Goal: Task Accomplishment & Management: Manage account settings

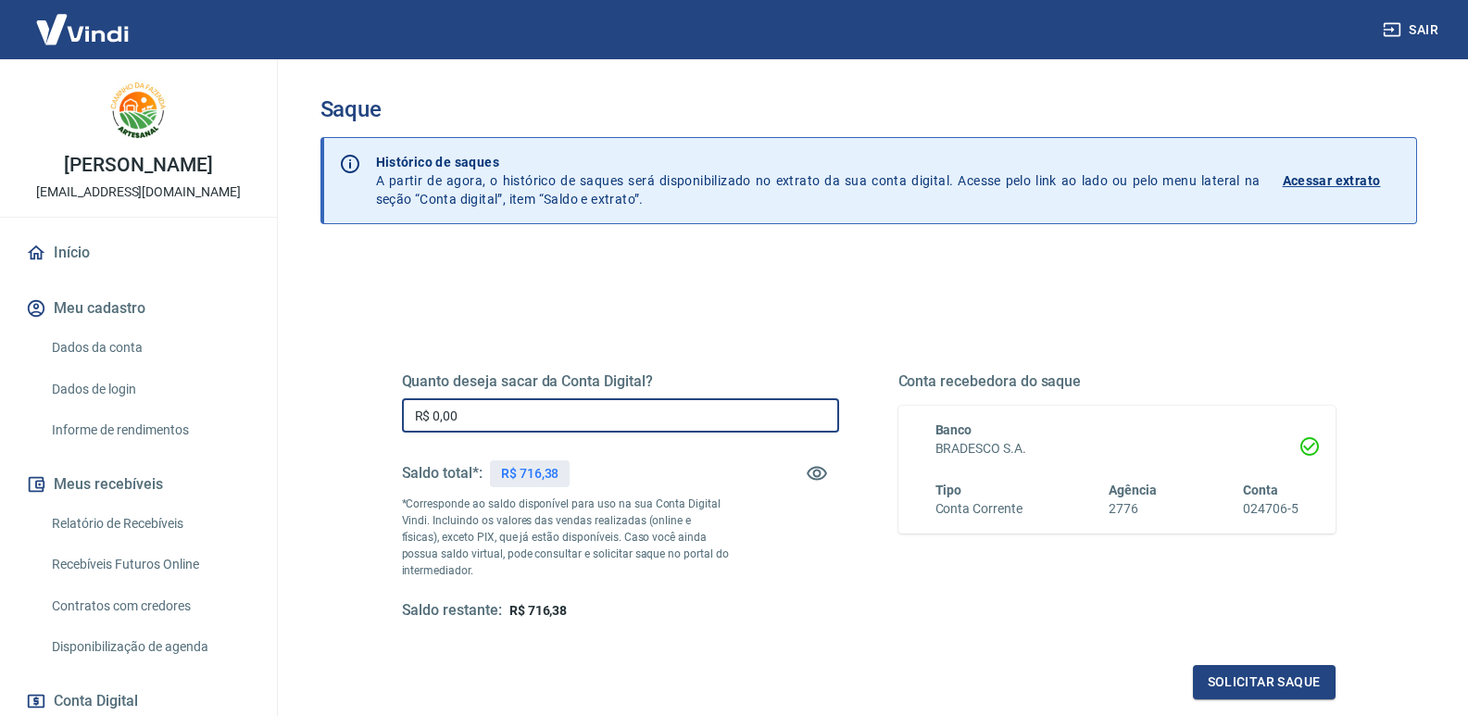
click at [557, 410] on input "R$ 0,00" at bounding box center [620, 415] width 437 height 34
type input "R$ 716,38"
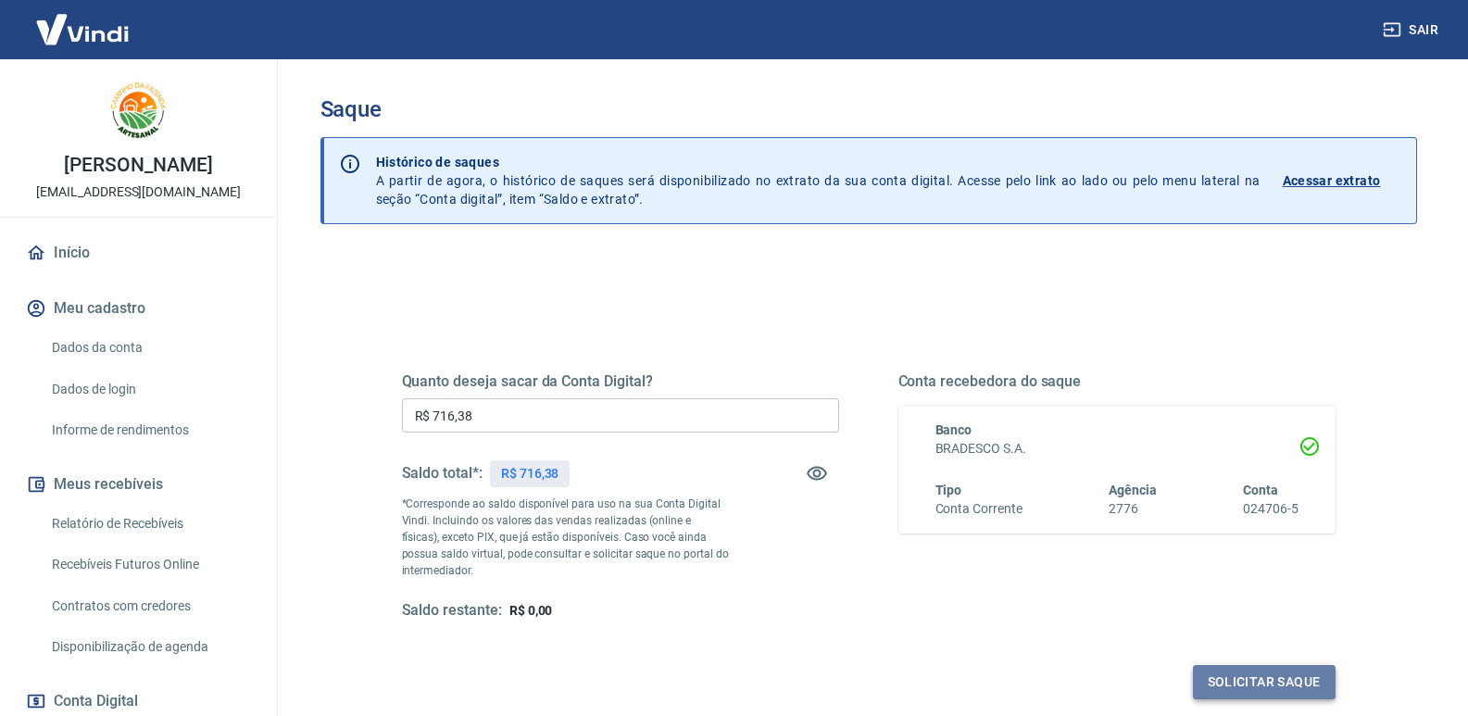
click at [1273, 682] on button "Solicitar saque" at bounding box center [1264, 682] width 143 height 34
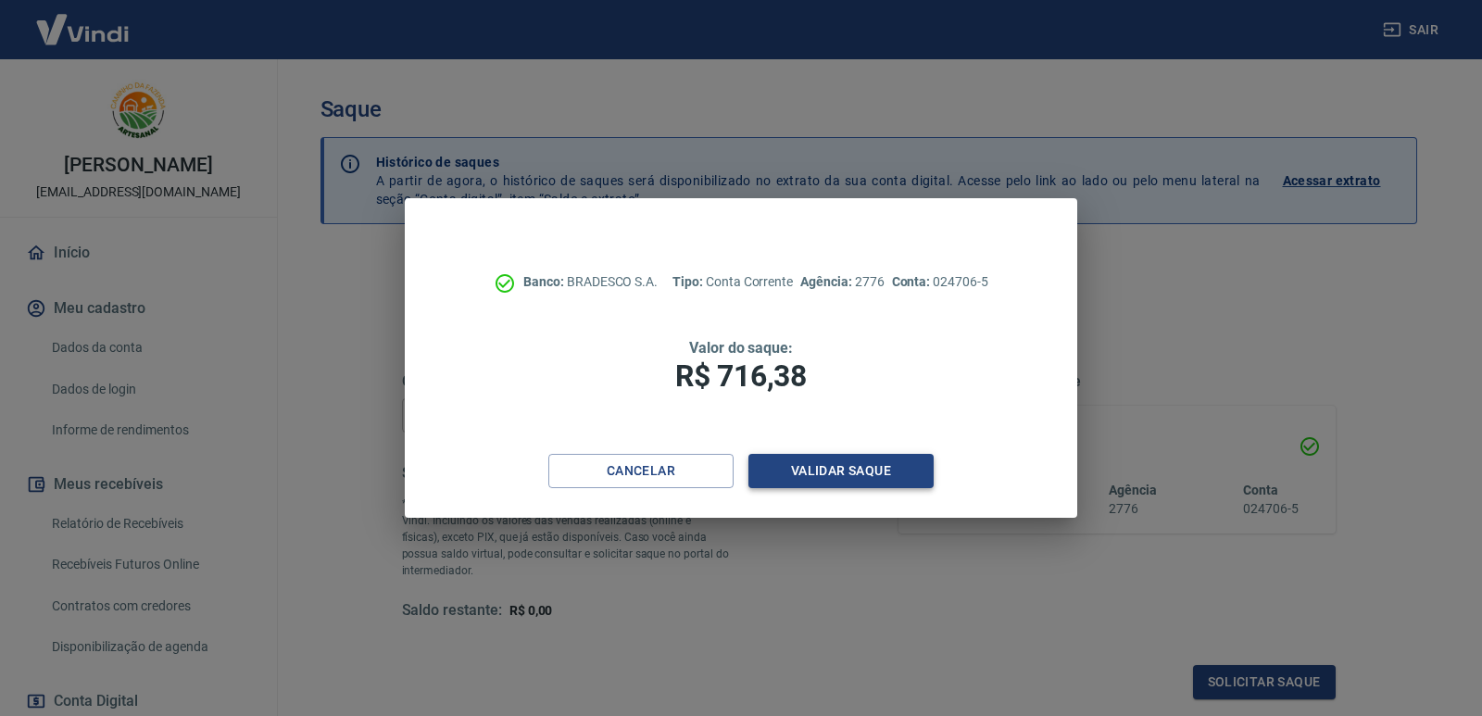
click at [809, 476] on button "Validar saque" at bounding box center [841, 471] width 185 height 34
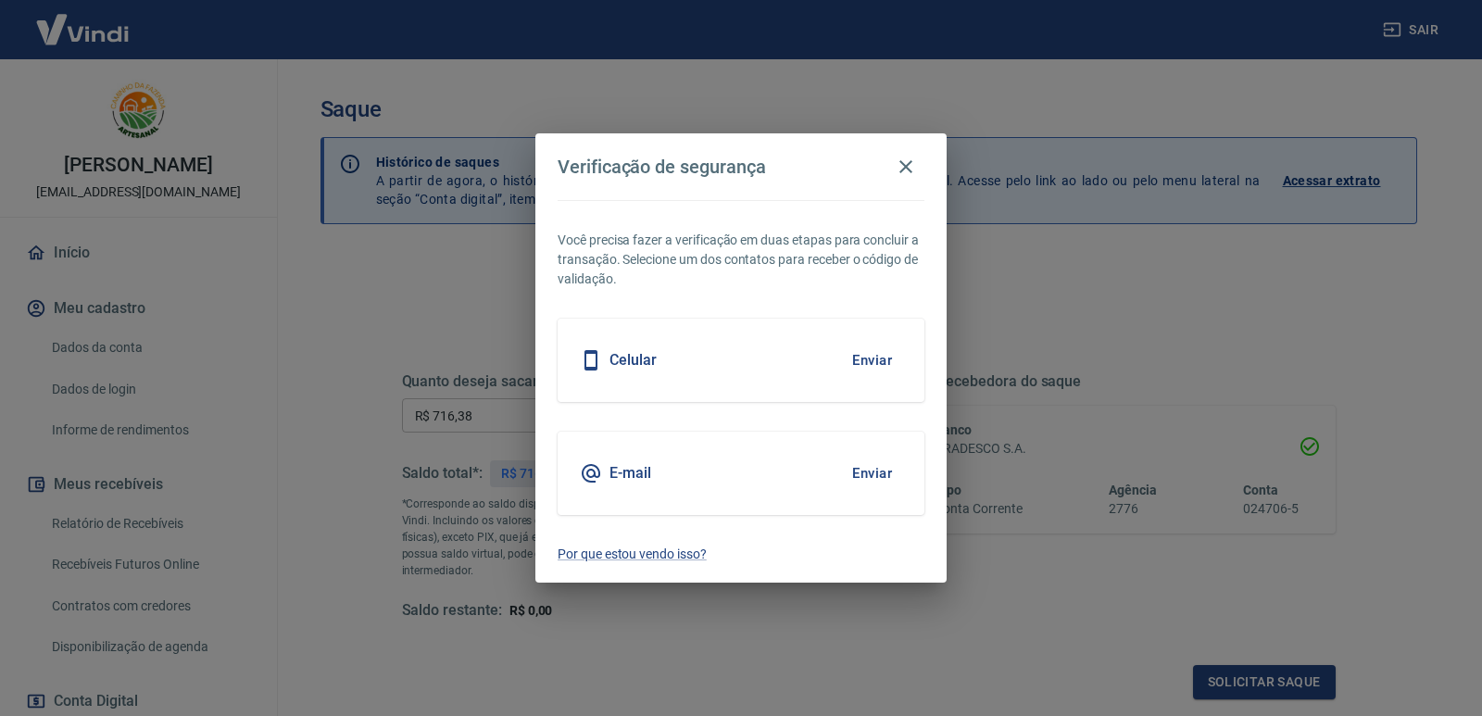
click at [870, 364] on button "Enviar" at bounding box center [872, 360] width 60 height 39
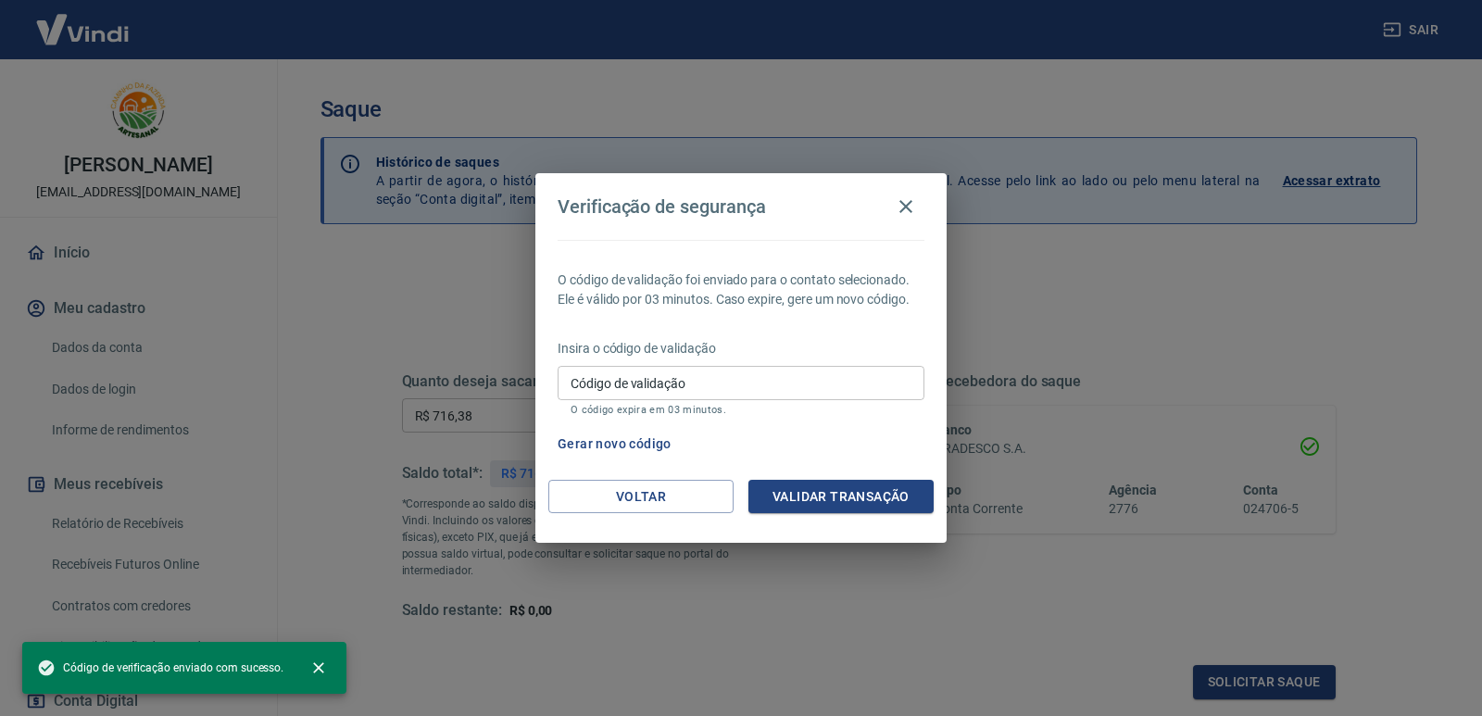
click at [839, 396] on input "Código de validação" at bounding box center [741, 383] width 367 height 34
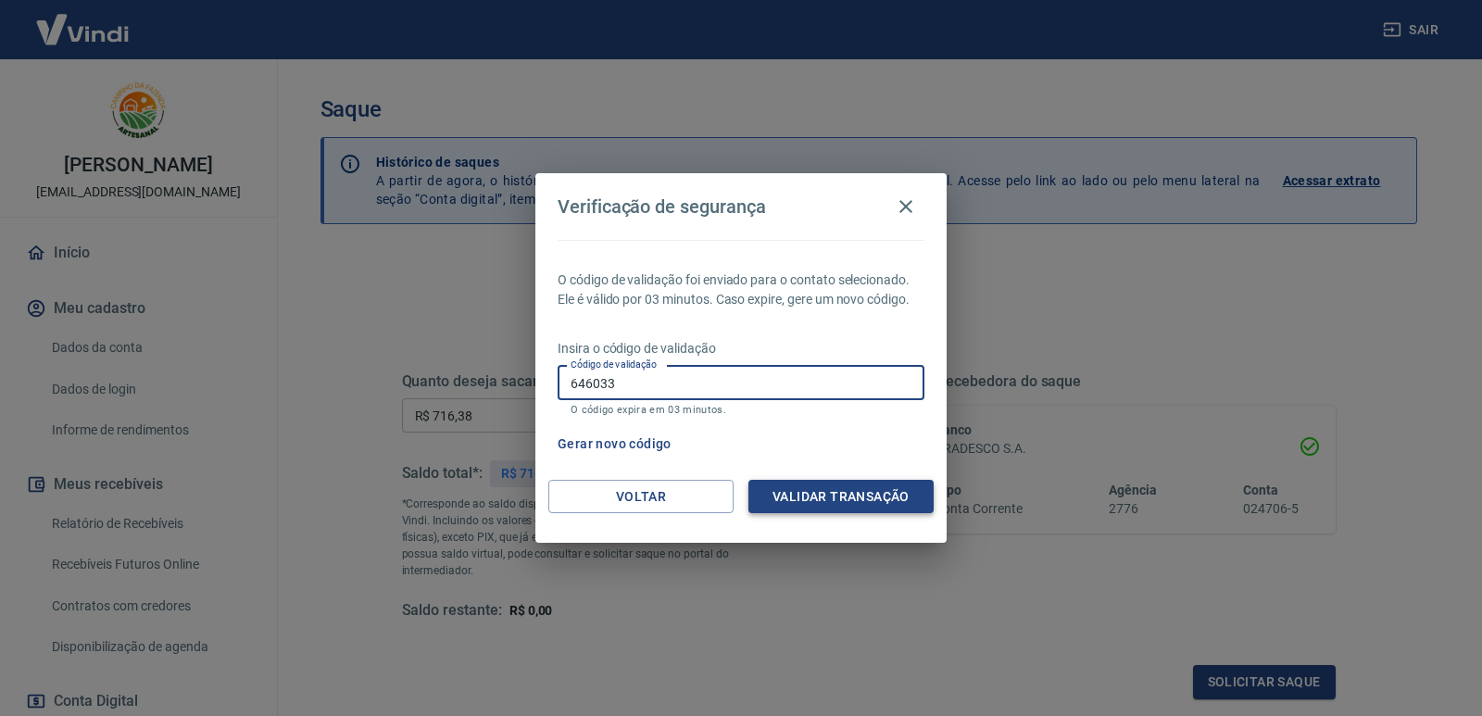
type input "646033"
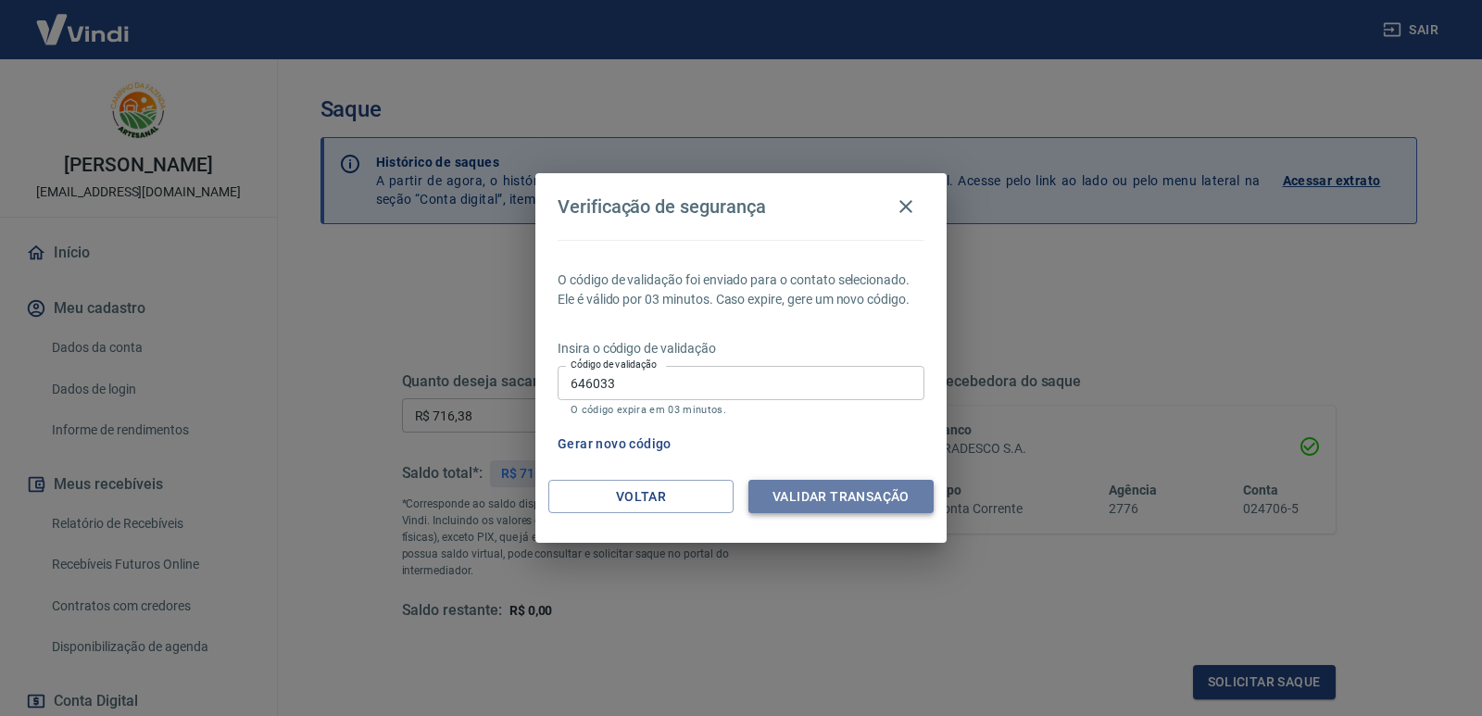
click at [889, 492] on button "Validar transação" at bounding box center [841, 497] width 185 height 34
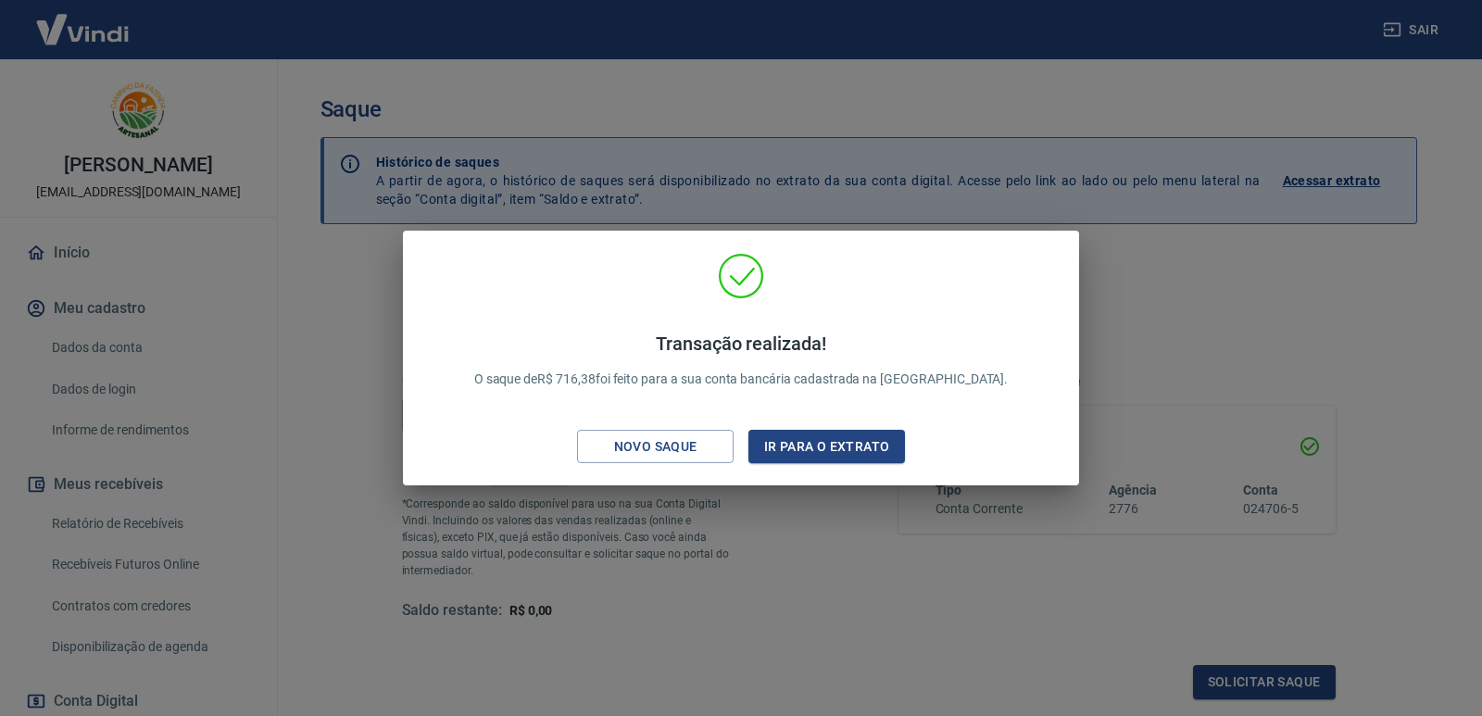
click at [1290, 323] on div "Transação realizada! O saque de R$ 716,38 foi feito para a sua conta bancária c…" at bounding box center [741, 358] width 1482 height 716
